Goal: Information Seeking & Learning: Learn about a topic

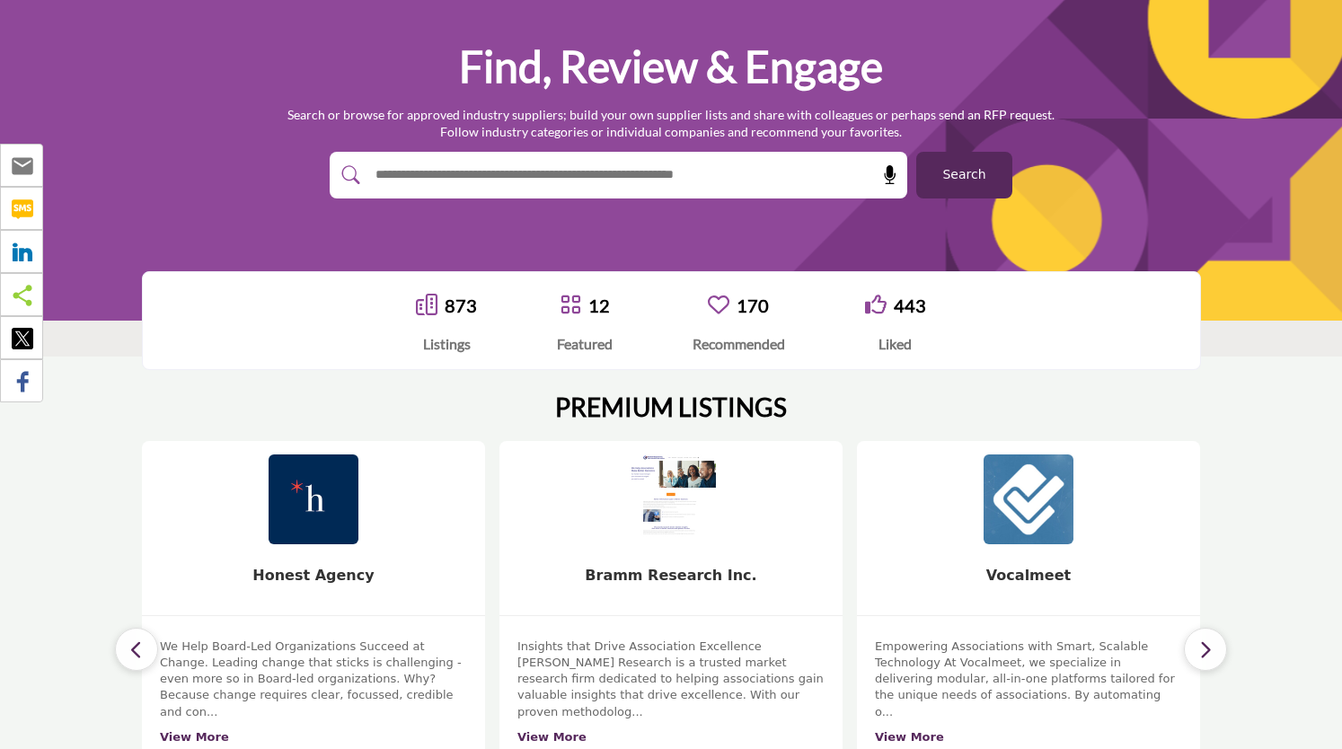
scroll to position [161, 0]
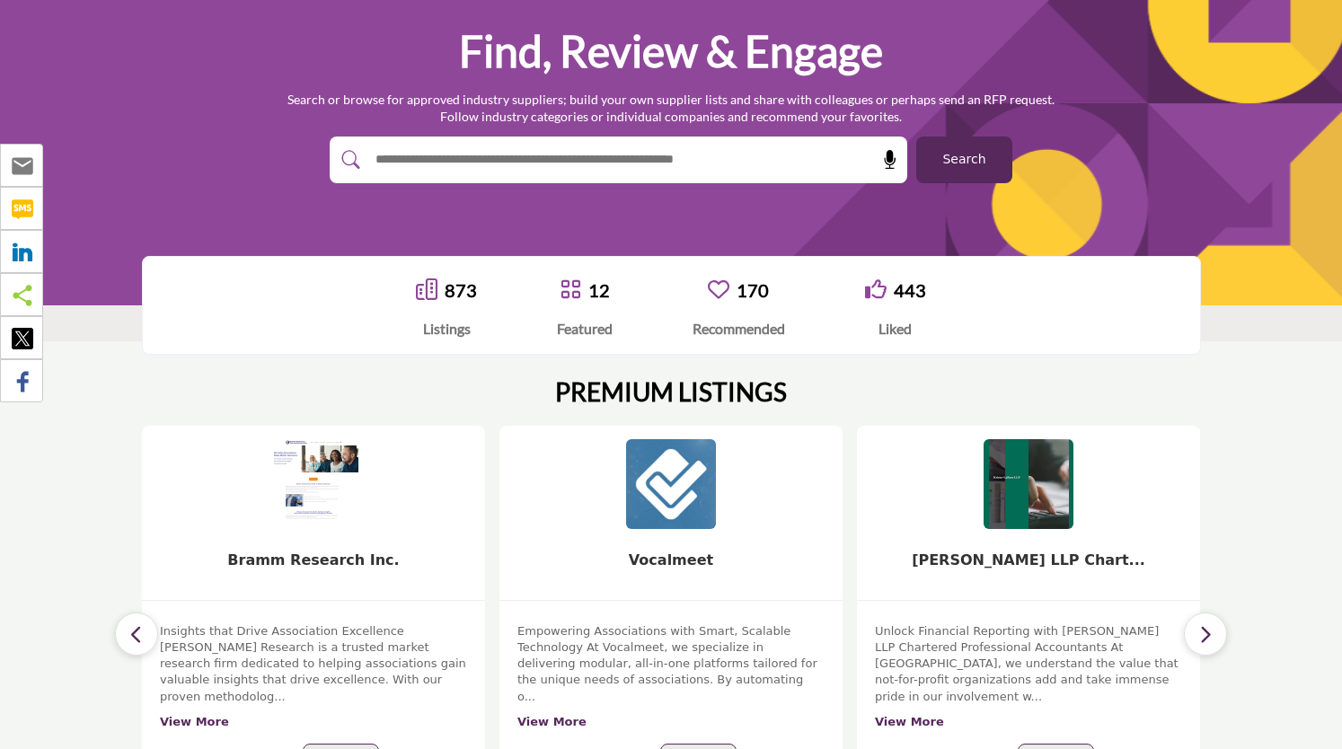
click at [573, 165] on input "text" at bounding box center [580, 159] width 428 height 27
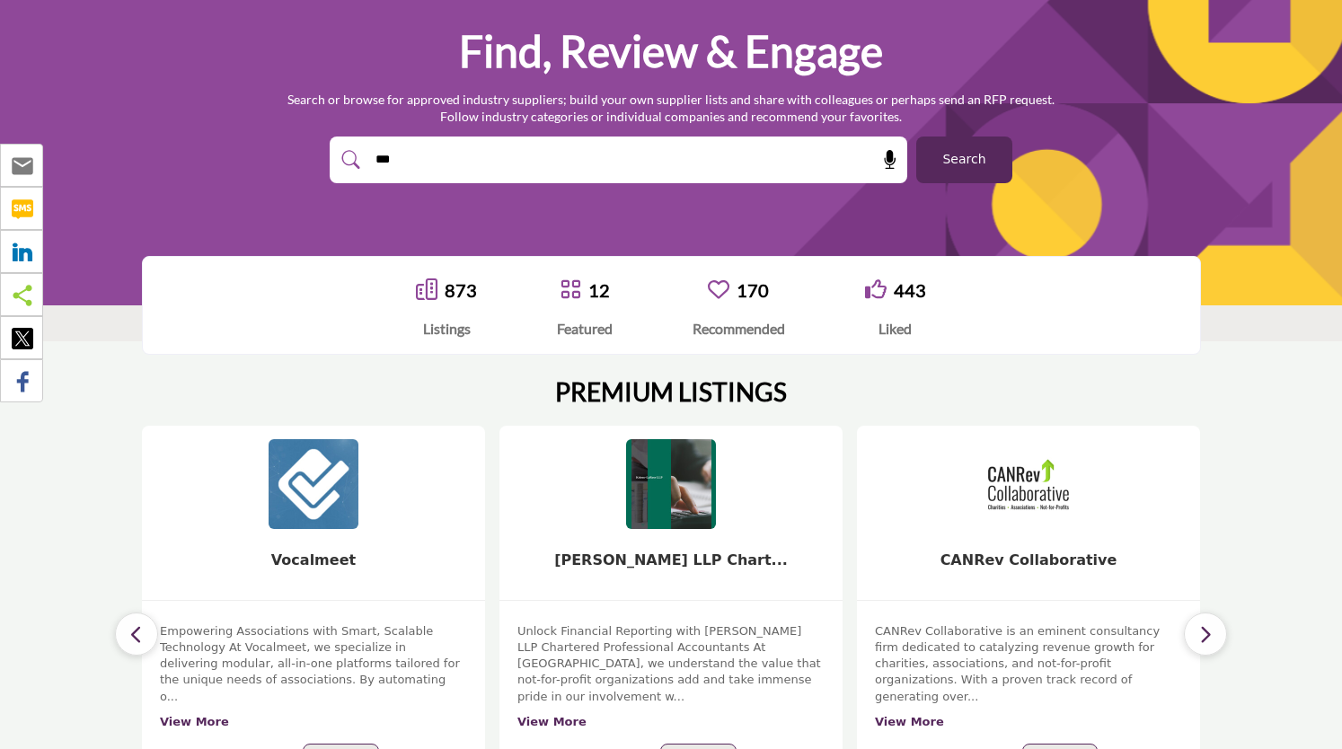
type input "***"
click at [916, 137] on button "Search" at bounding box center [964, 160] width 96 height 47
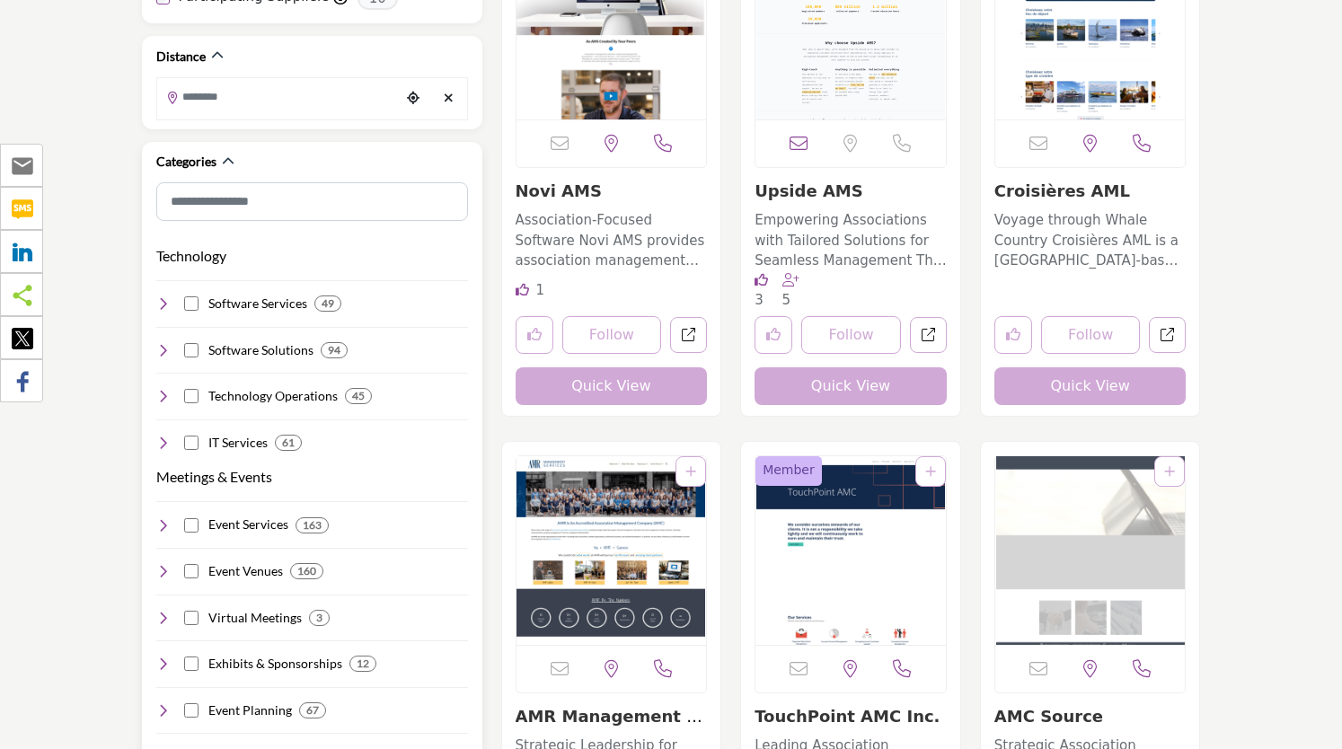
scroll to position [516, 0]
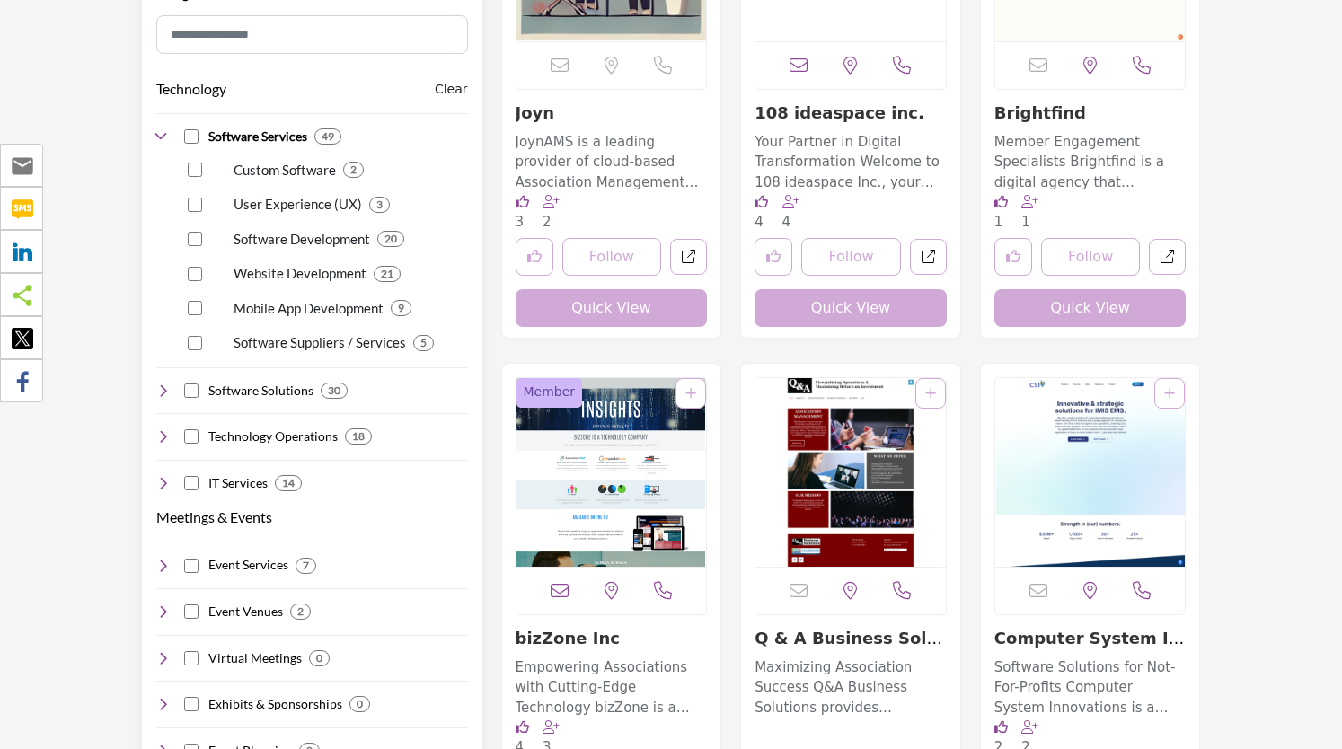
scroll to position [687, 0]
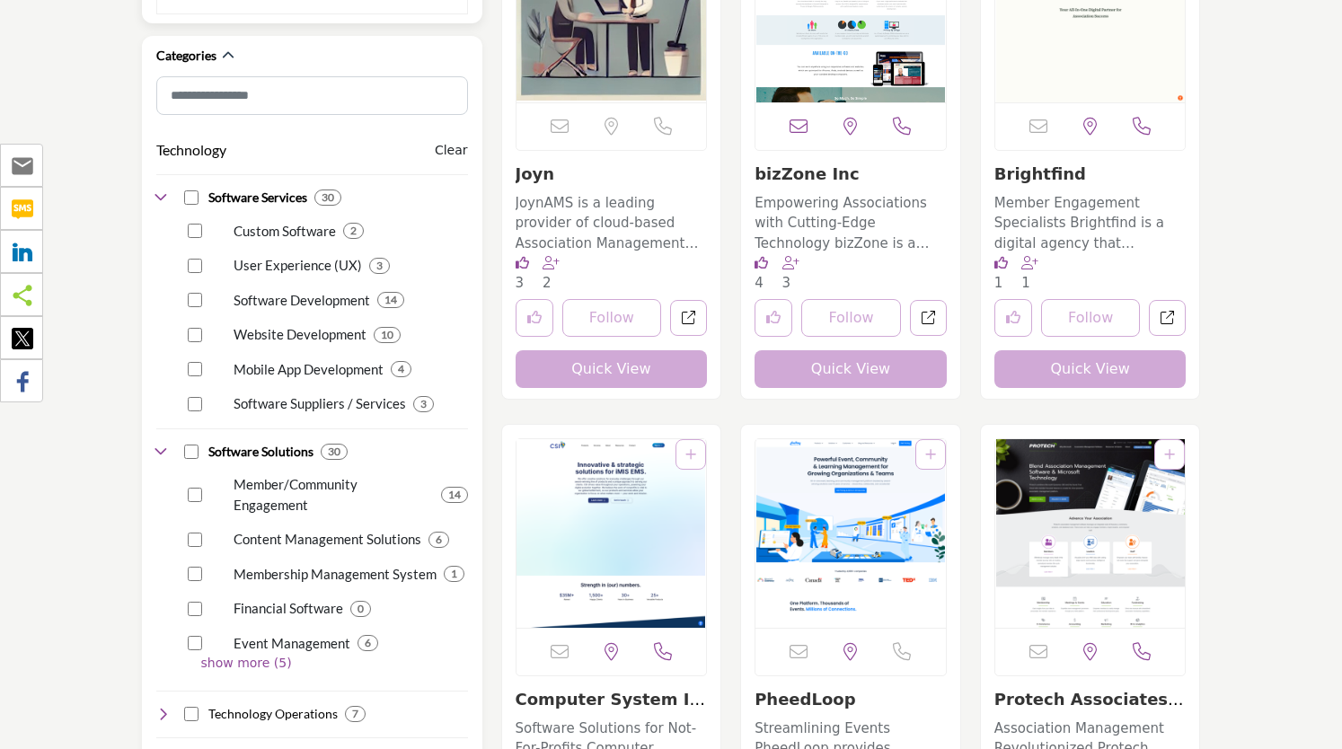
scroll to position [624, 0]
click at [186, 550] on div "Membership Management System 1" at bounding box center [324, 567] width 286 height 35
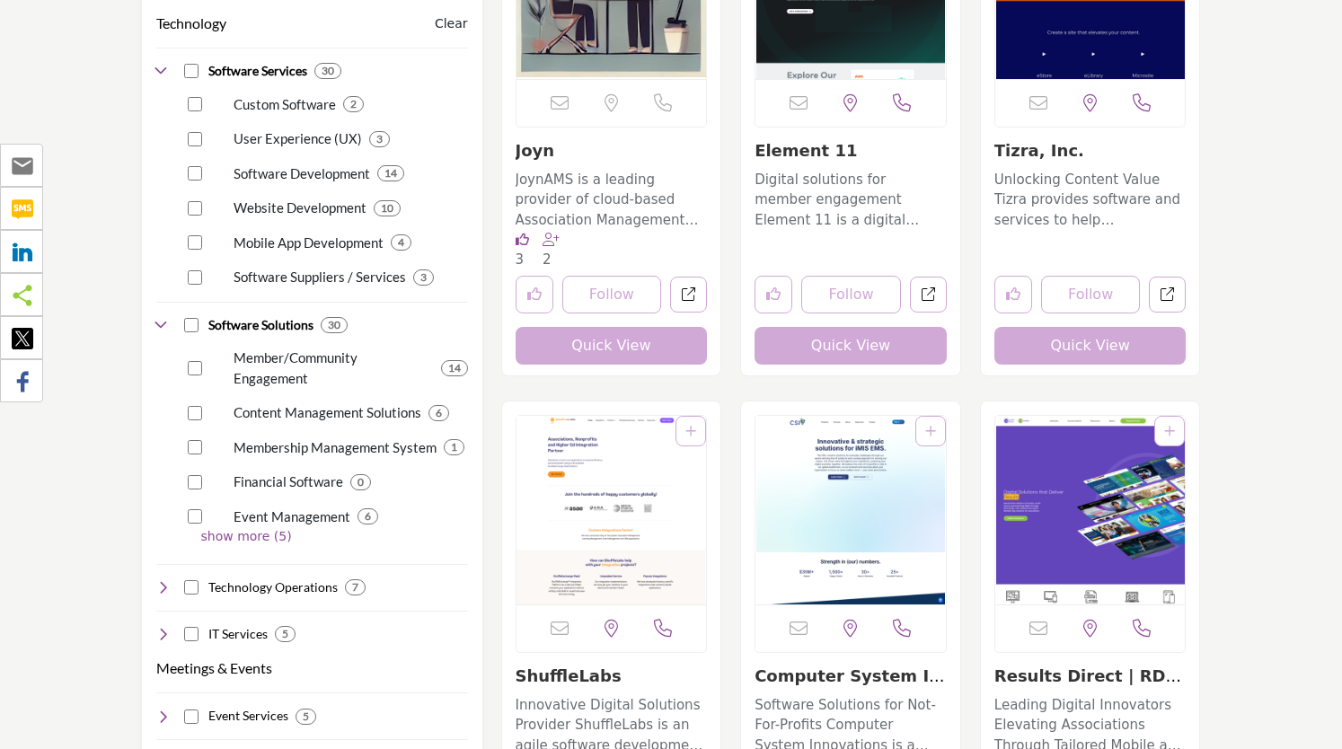
scroll to position [753, 0]
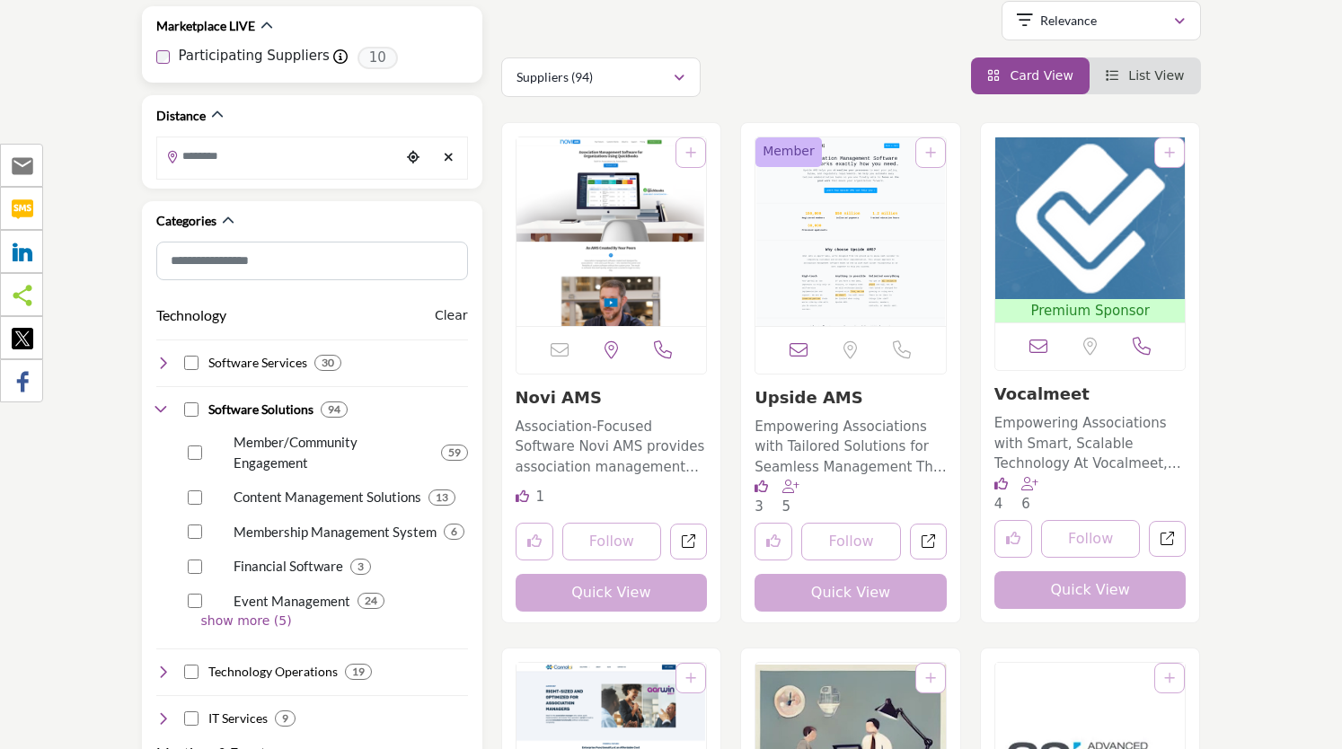
scroll to position [465, 0]
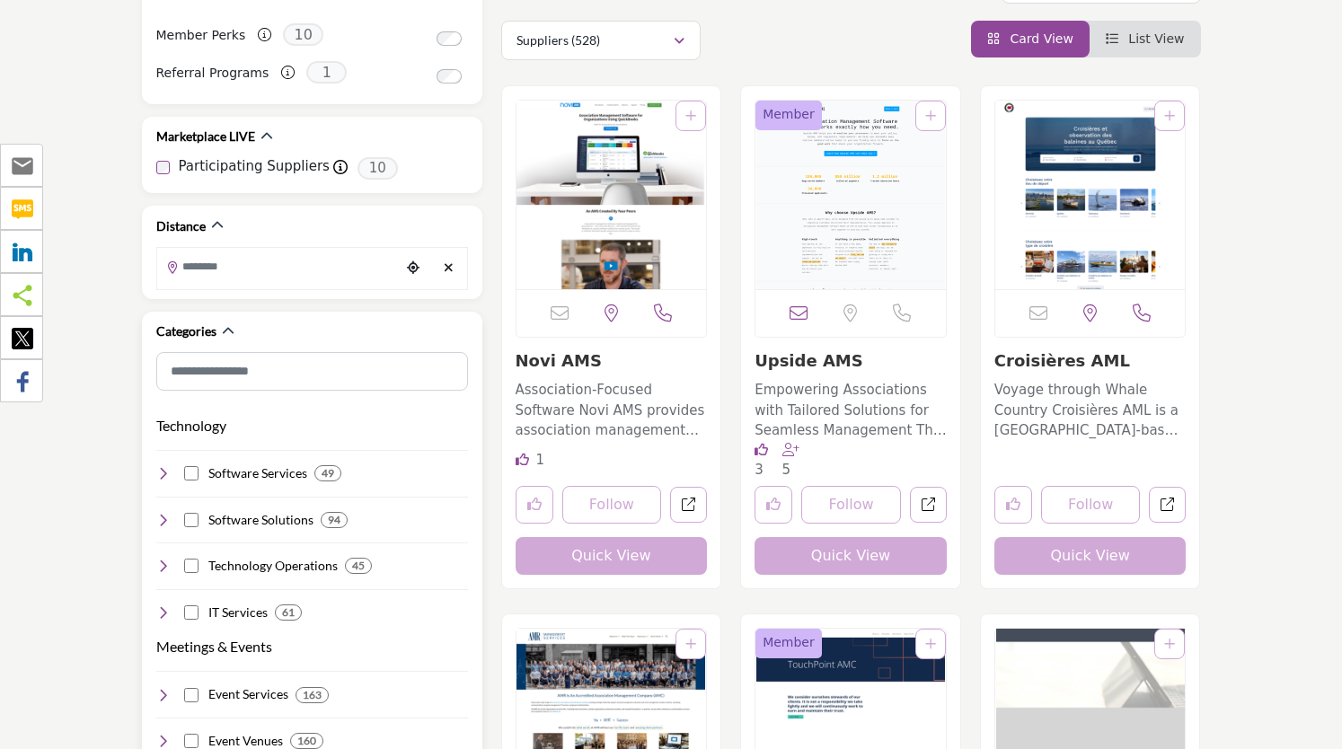
scroll to position [355, 0]
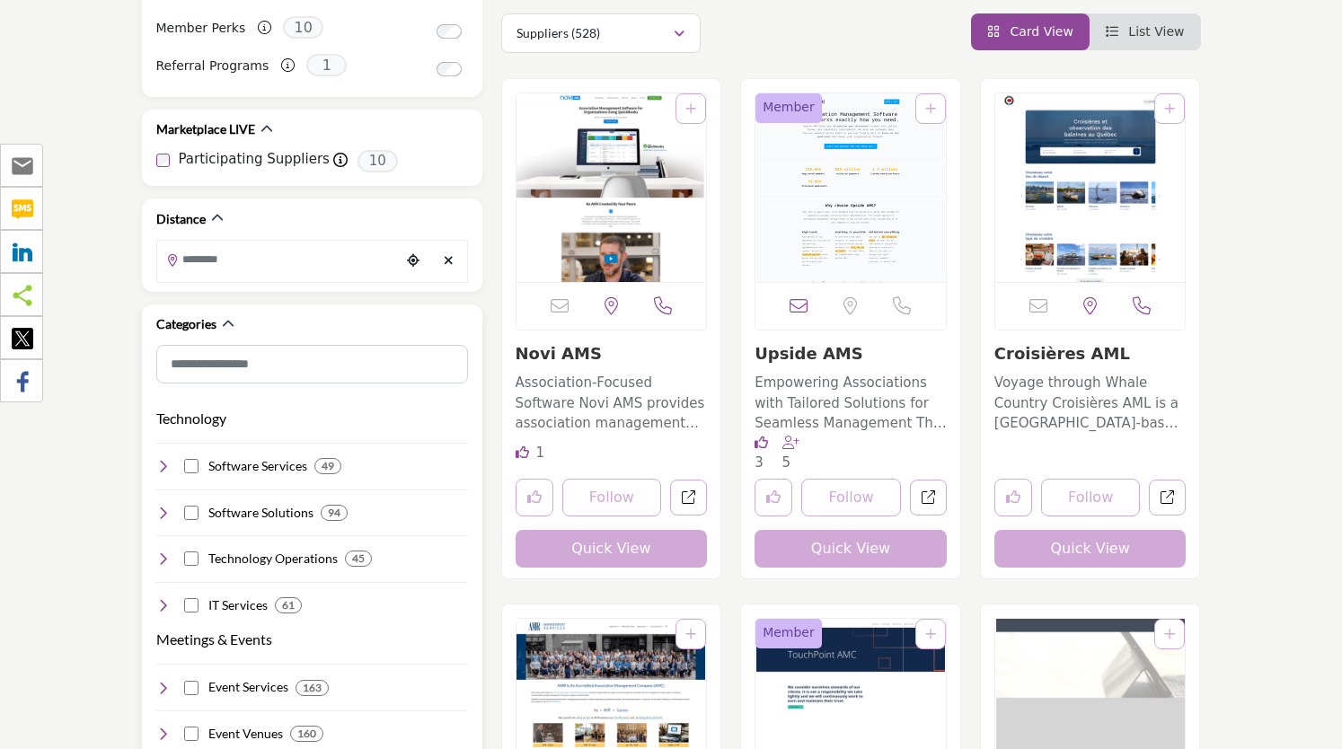
click at [162, 506] on icon at bounding box center [163, 513] width 14 height 14
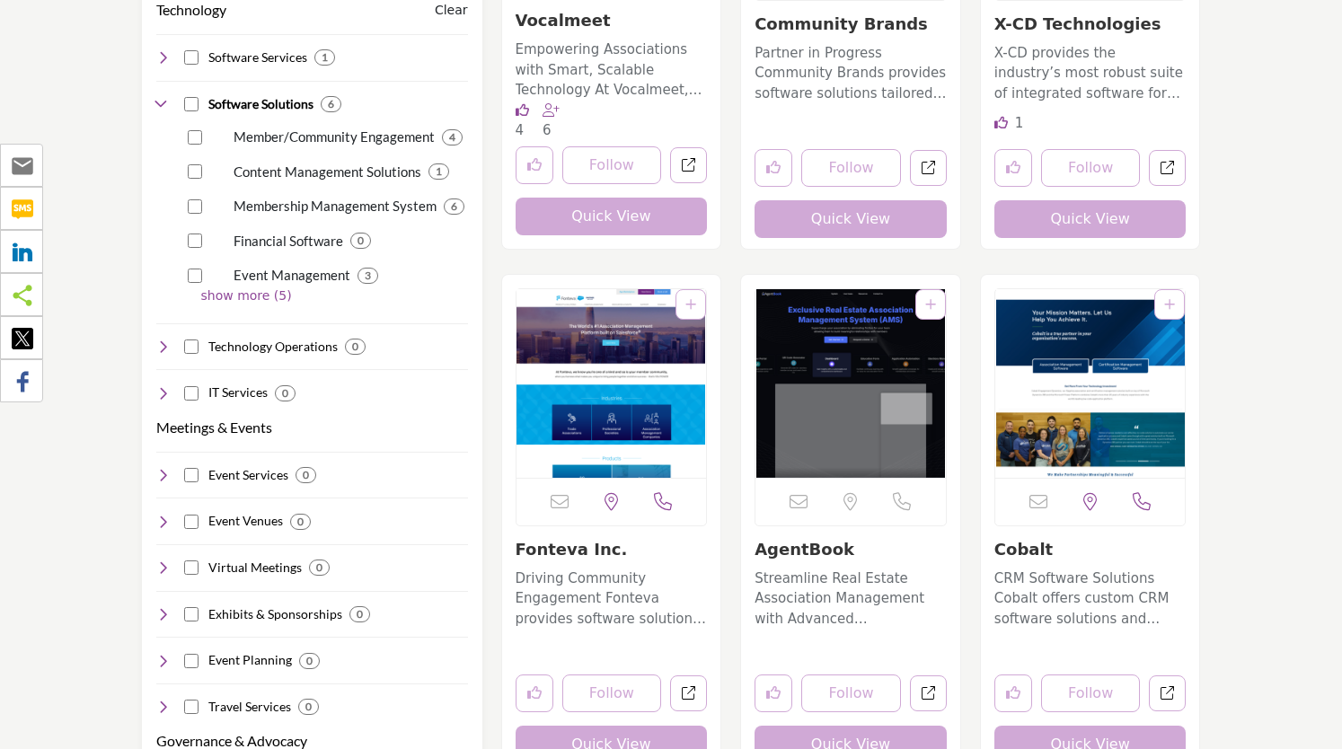
scroll to position [722, 0]
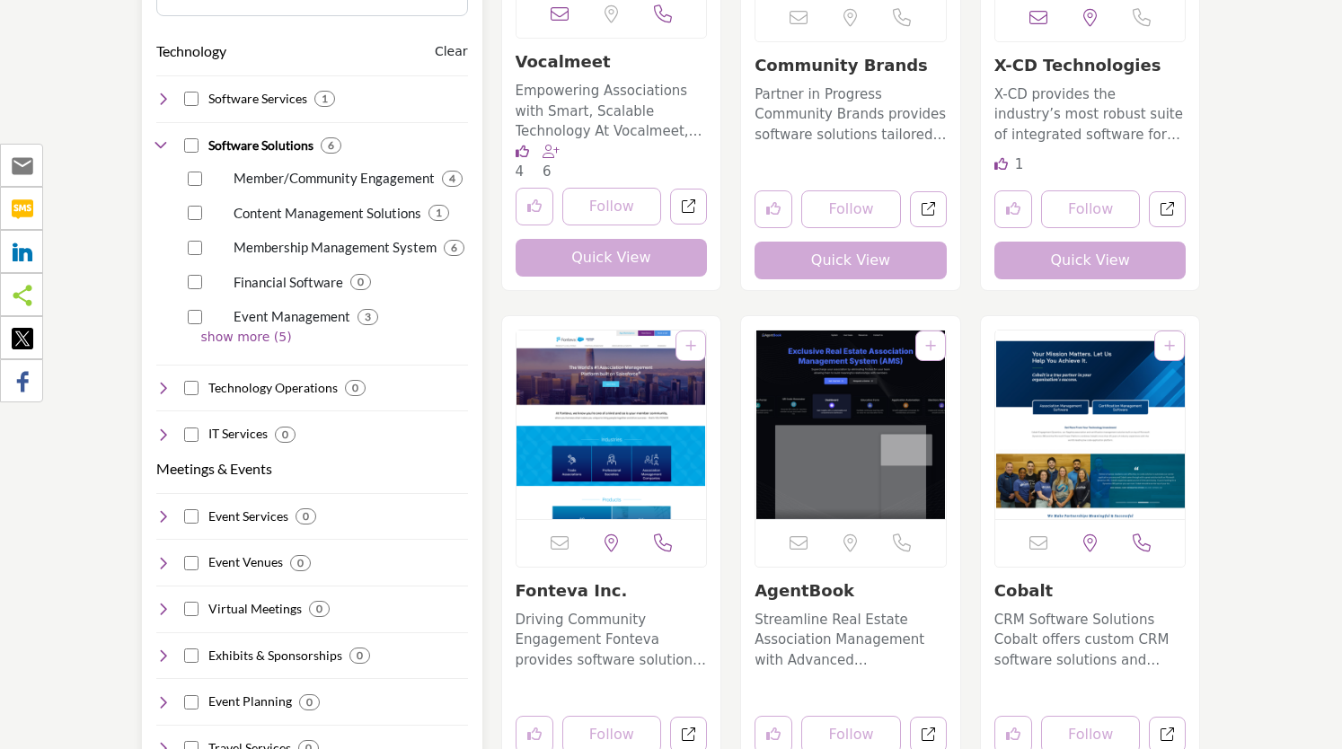
click at [221, 328] on p "show more (5)" at bounding box center [334, 337] width 267 height 19
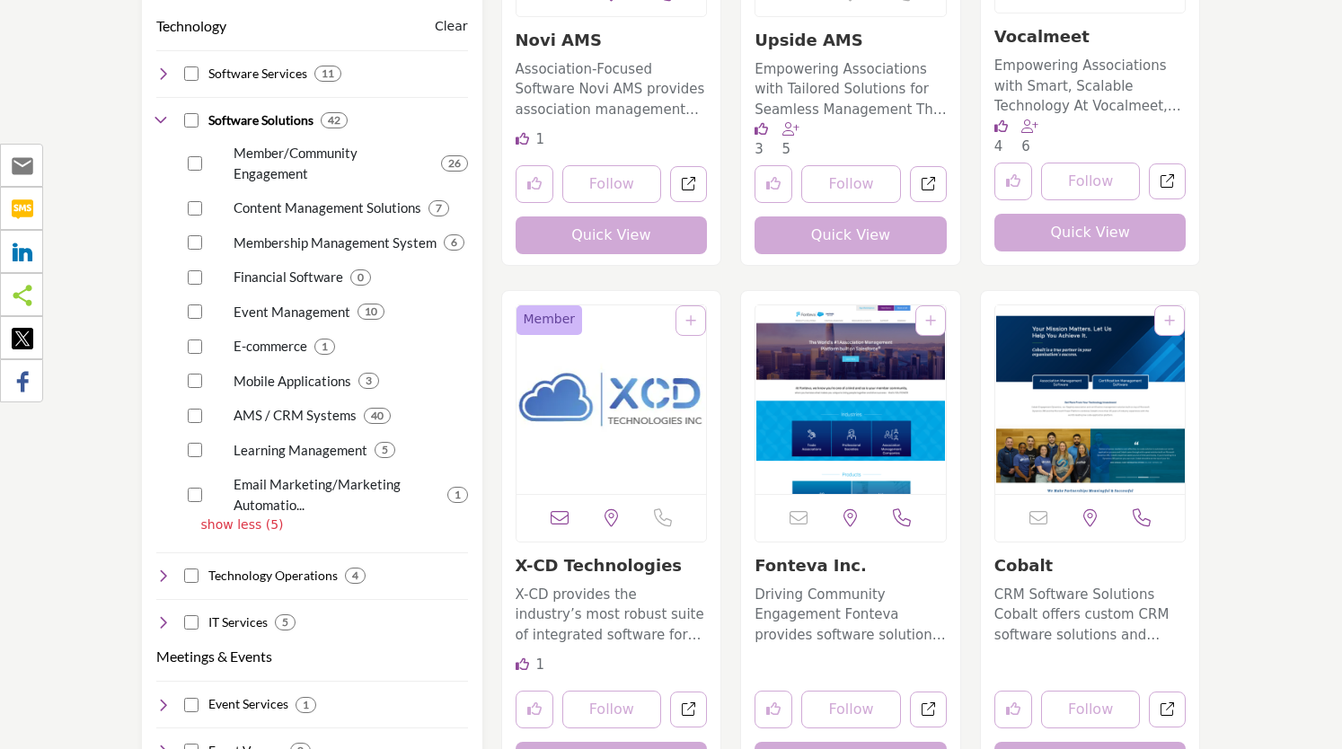
scroll to position [753, 0]
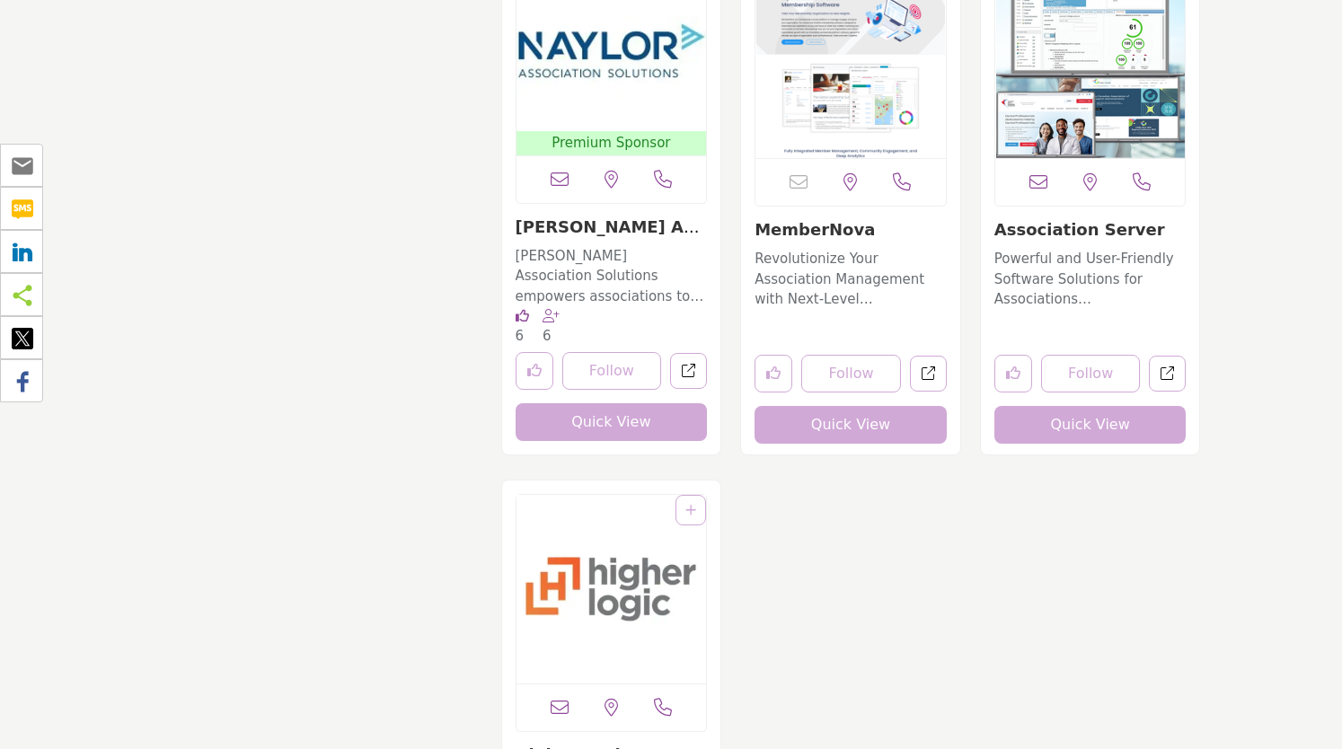
scroll to position [7398, 0]
